Goal: Task Accomplishment & Management: Use online tool/utility

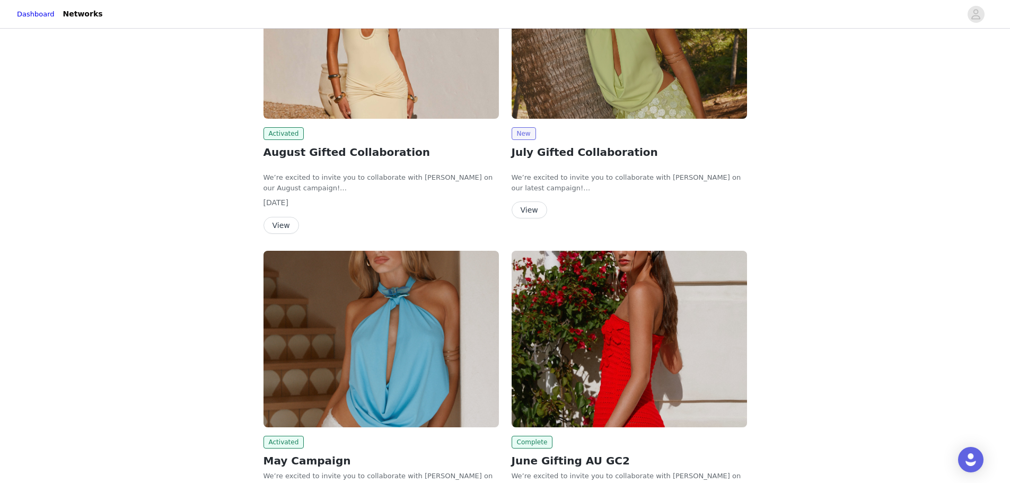
scroll to position [362, 0]
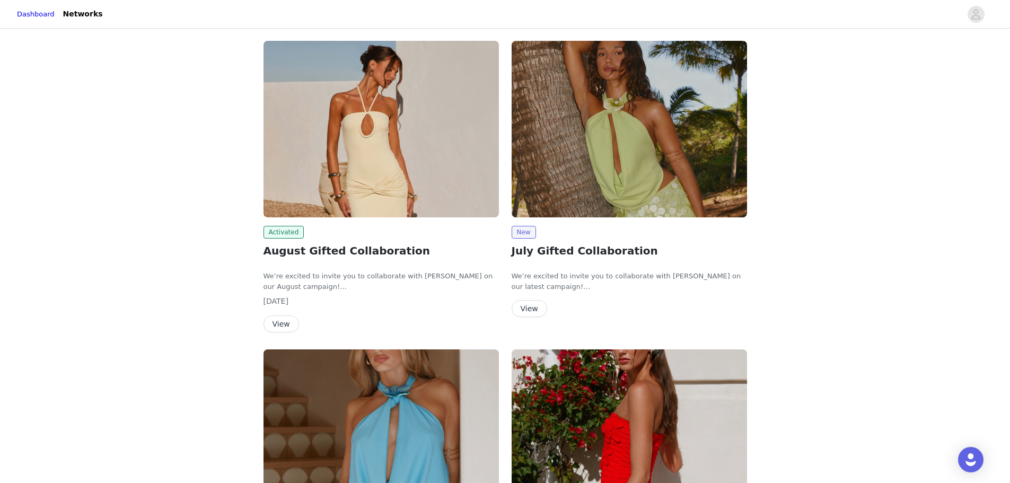
click at [720, 286] on p "We’re excited to invite you to collaborate with [PERSON_NAME] on our latest cam…" at bounding box center [628, 281] width 235 height 21
click at [528, 311] on button "View" at bounding box center [529, 308] width 36 height 17
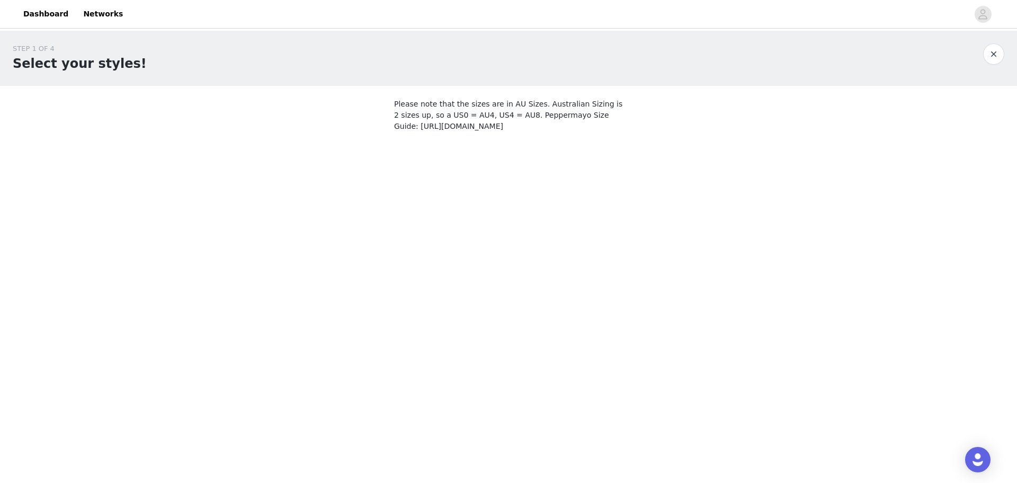
drag, startPoint x: 427, startPoint y: 150, endPoint x: 427, endPoint y: 161, distance: 11.1
click at [427, 161] on div "STEP 1 OF 4 Select your styles! Please note that the sizes are in AU Sizes. Aus…" at bounding box center [508, 105] width 1017 height 148
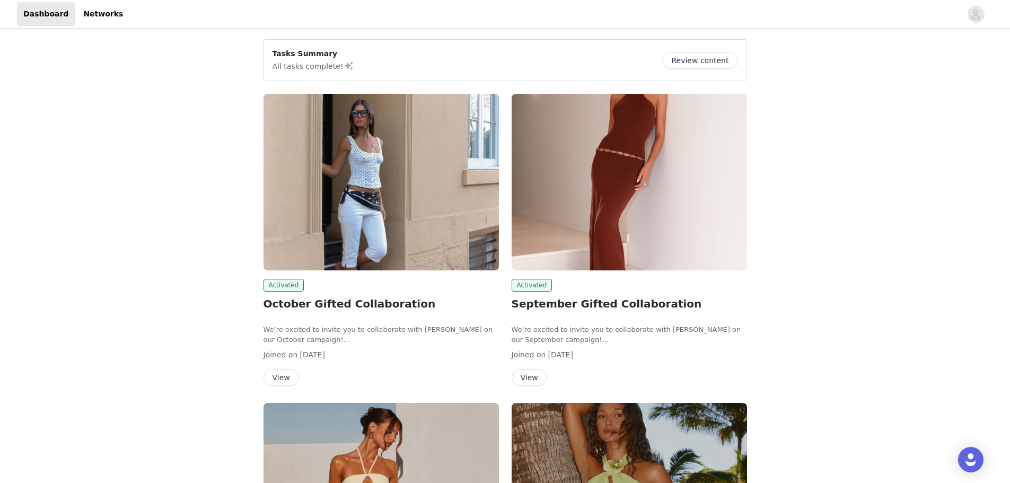
click at [523, 379] on button "View" at bounding box center [529, 377] width 36 height 17
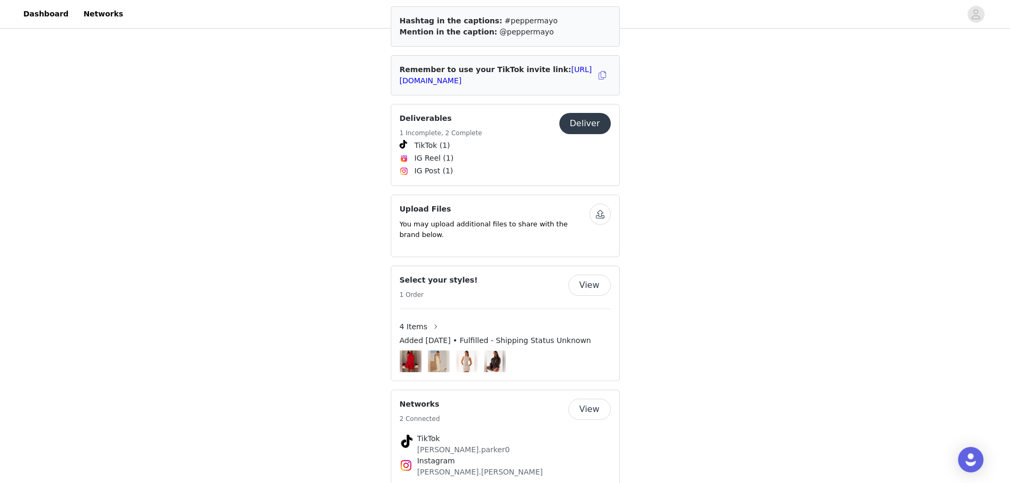
scroll to position [544, 0]
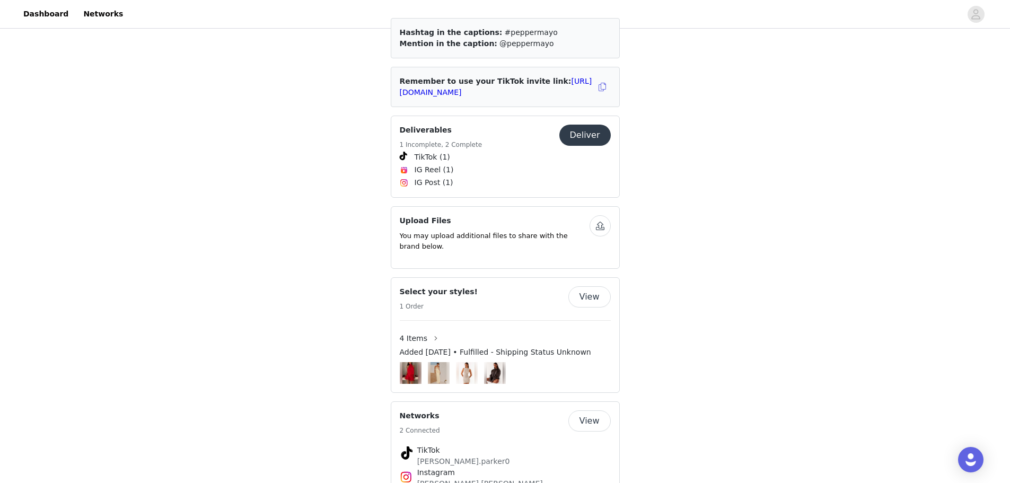
click at [586, 125] on button "Deliver" at bounding box center [584, 135] width 51 height 21
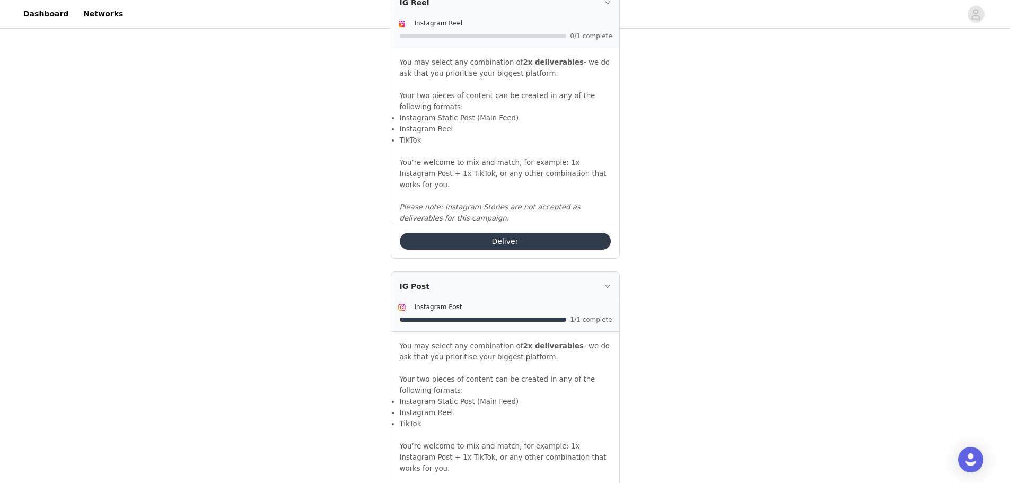
scroll to position [1128, 0]
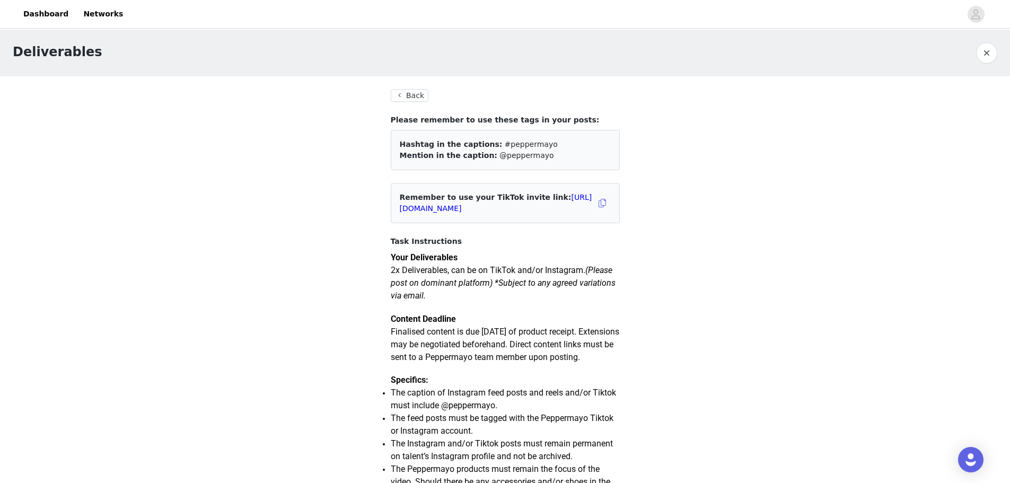
scroll to position [0, 0]
